Goal: Find specific page/section: Find specific page/section

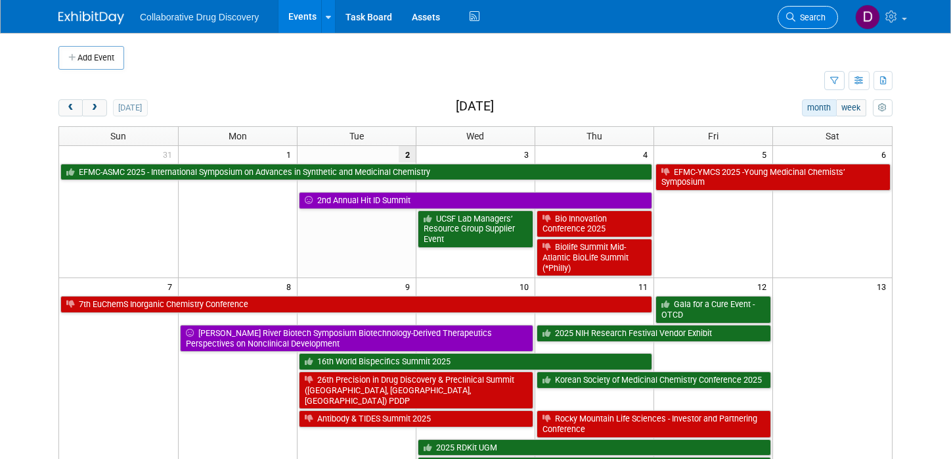
click at [805, 23] on link "Search" at bounding box center [808, 17] width 60 height 23
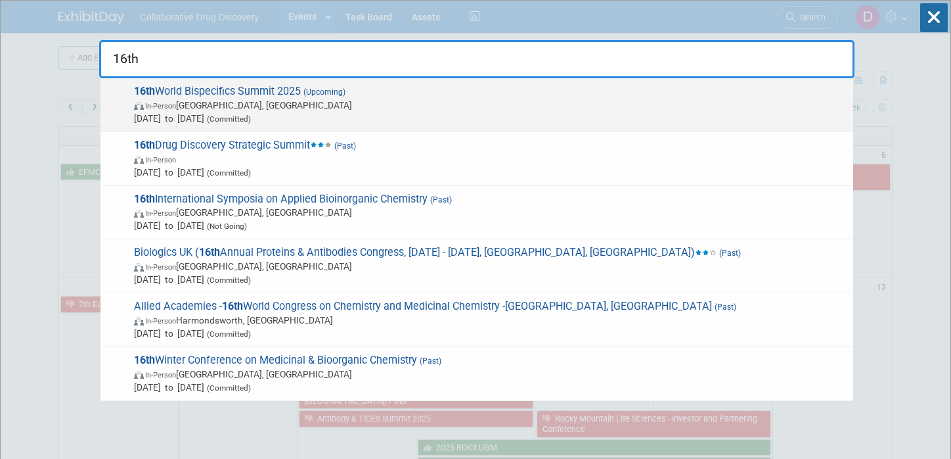
type input "16th"
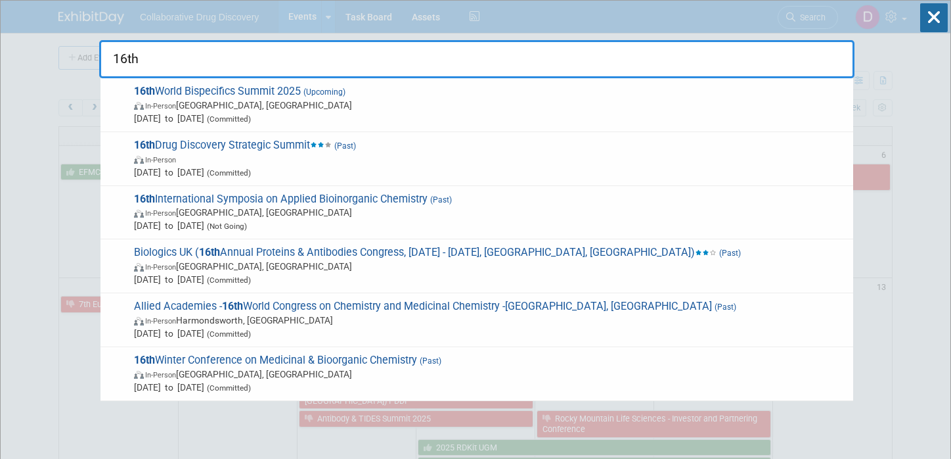
click at [370, 91] on span "16th World Bispecifics Summit 2025 (Upcoming) In-Person [GEOGRAPHIC_DATA], [GEO…" at bounding box center [488, 105] width 717 height 40
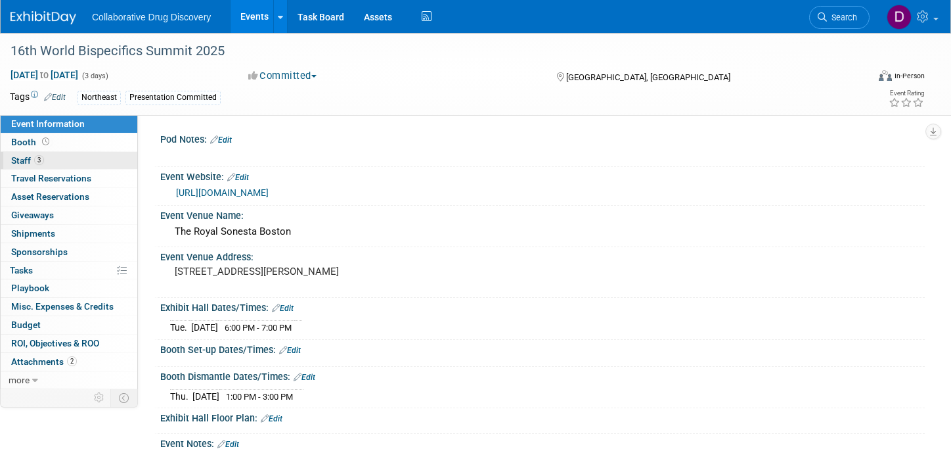
click at [88, 163] on link "3 Staff 3" at bounding box center [69, 161] width 137 height 18
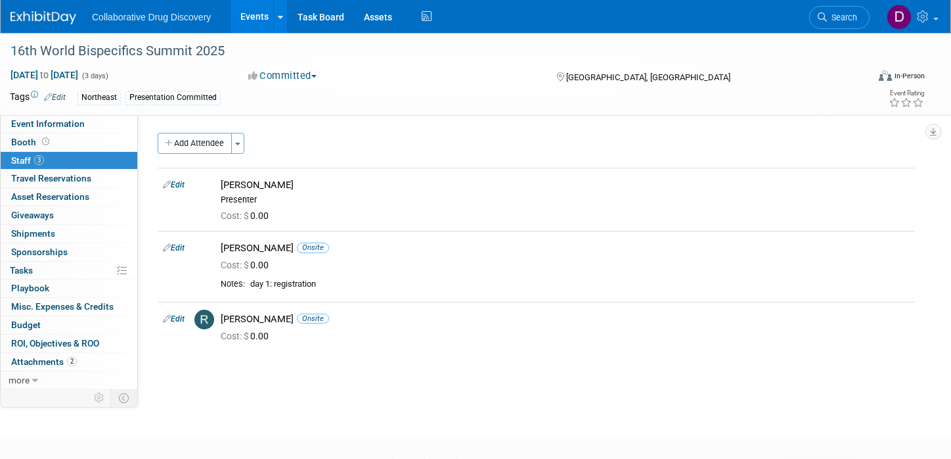
scroll to position [70, 0]
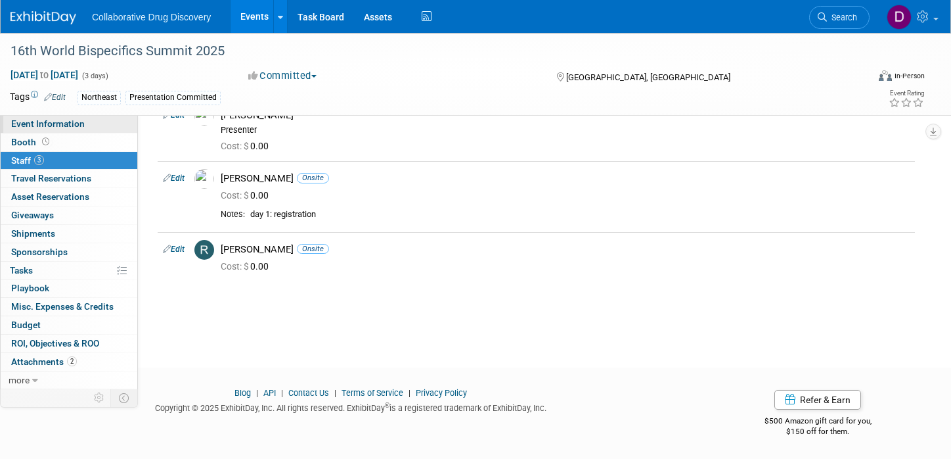
click at [52, 120] on span "Event Information" at bounding box center [48, 123] width 74 height 11
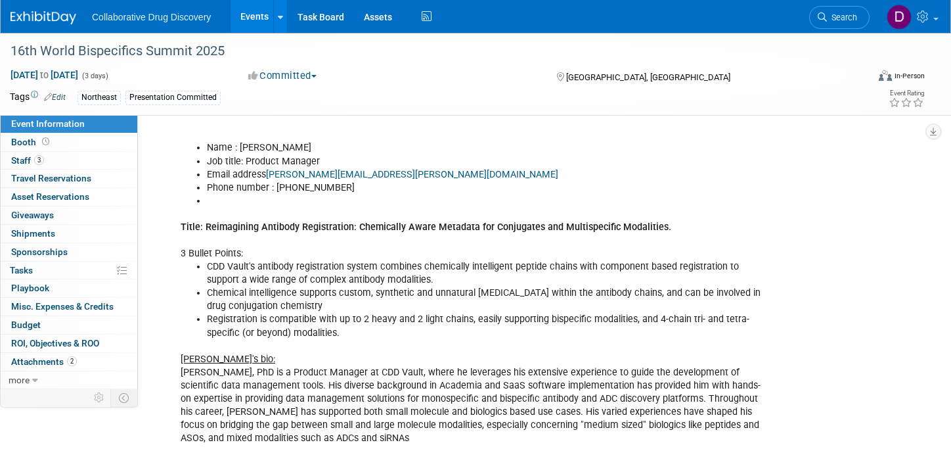
scroll to position [411, 0]
